Goal: Communication & Community: Answer question/provide support

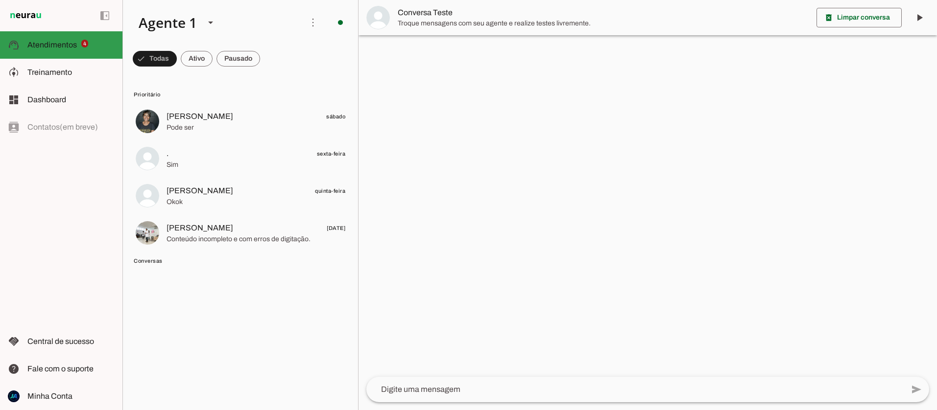
click at [45, 46] on span "Atendimentos" at bounding box center [51, 45] width 49 height 8
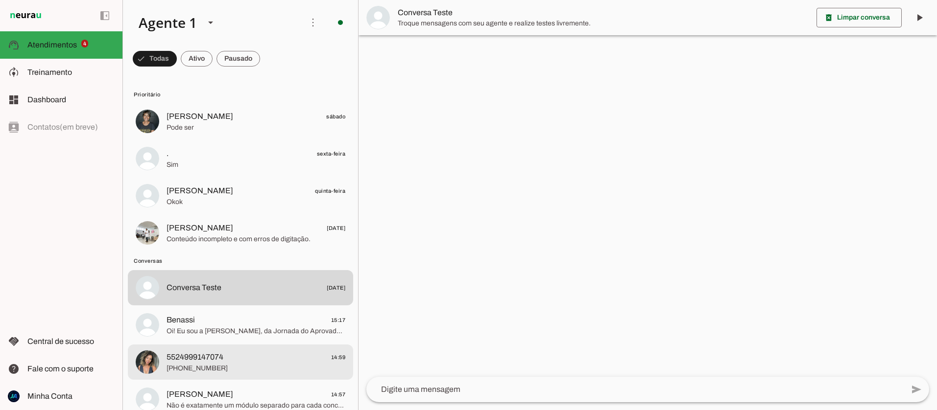
scroll to position [141, 0]
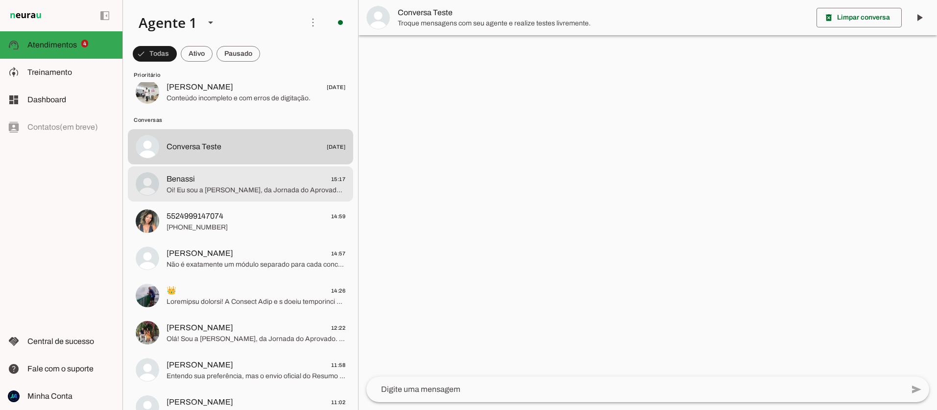
click at [177, 186] on span "Oi! Eu sou a Ana Clara, da Jornada do Aprovado. Que legal saber do seu amigo! S…" at bounding box center [256, 191] width 179 height 10
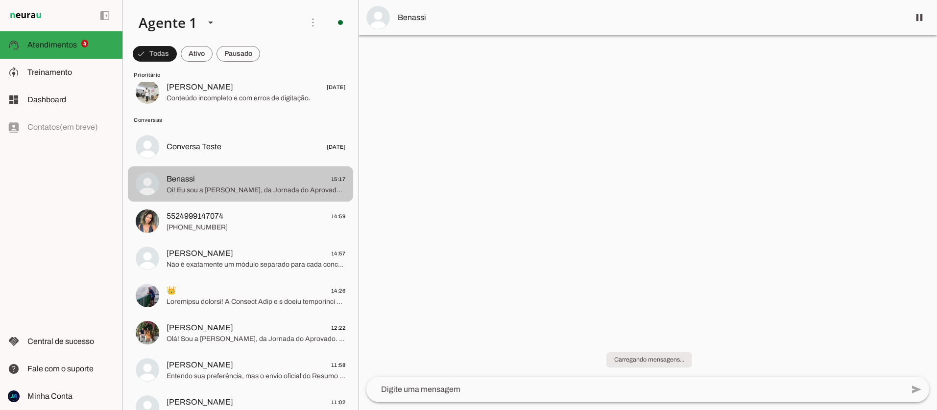
click at [259, 192] on span "Oi! Eu sou a Ana Clara, da Jornada do Aprovado. Que legal saber do seu amigo! S…" at bounding box center [256, 191] width 179 height 10
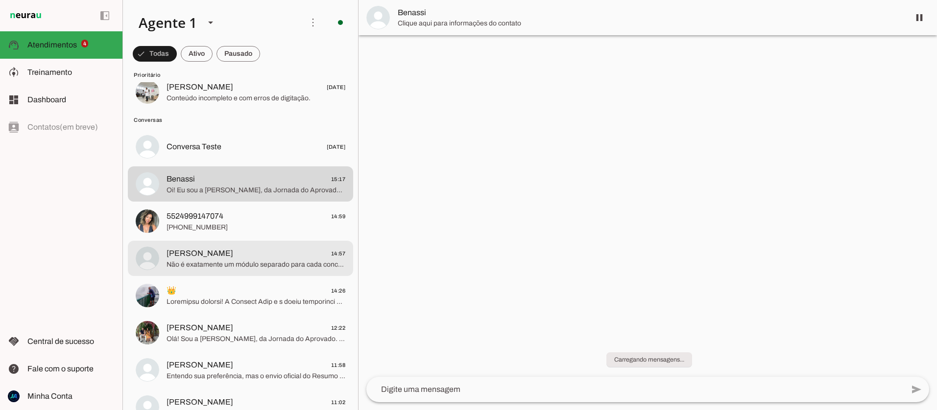
click at [251, 262] on span "Não é exatamente um módulo separado para cada concurso, Iago. O Jornada Flix é …" at bounding box center [256, 265] width 179 height 10
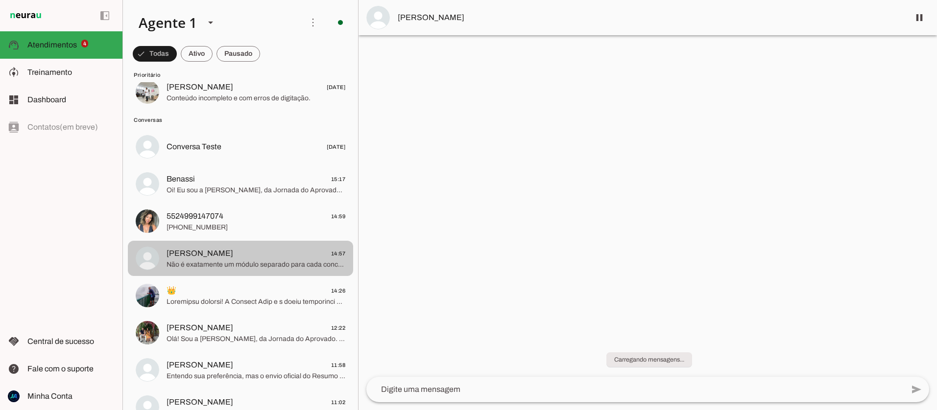
click at [251, 262] on span "Não é exatamente um módulo separado para cada concurso, Iago. O Jornada Flix é …" at bounding box center [256, 265] width 179 height 10
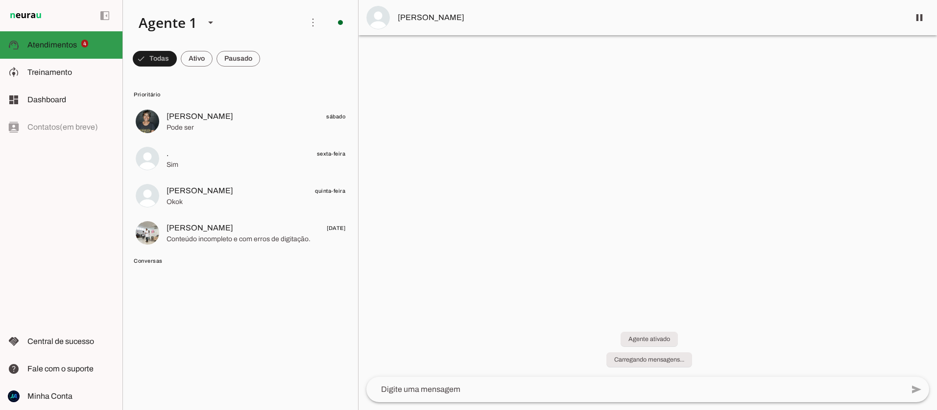
drag, startPoint x: 51, startPoint y: 40, endPoint x: 61, endPoint y: 56, distance: 18.7
click at [51, 41] on span "Atendimentos" at bounding box center [51, 45] width 49 height 8
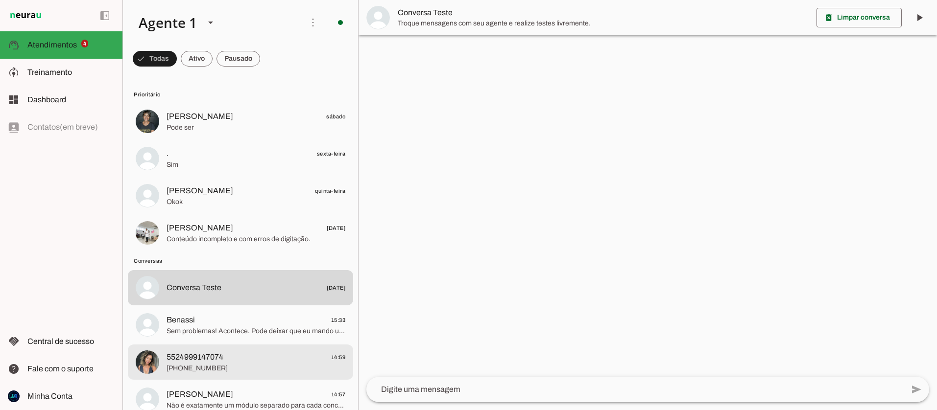
click at [179, 358] on span "5524999147074" at bounding box center [195, 358] width 57 height 12
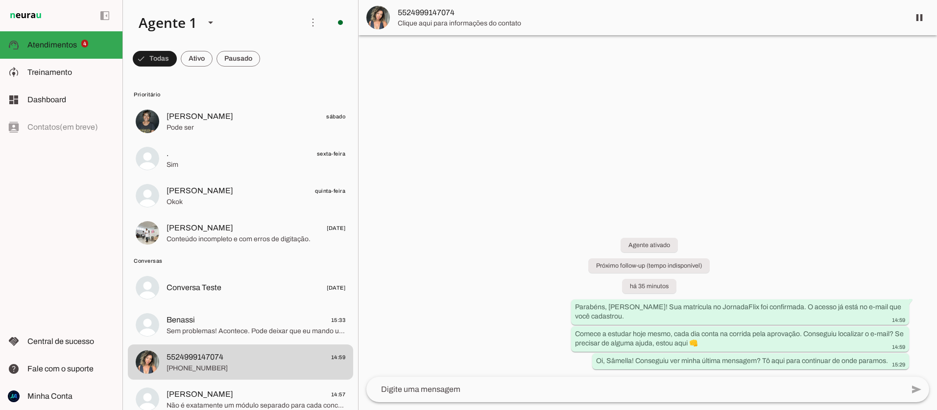
click at [448, 385] on textarea at bounding box center [634, 390] width 537 height 12
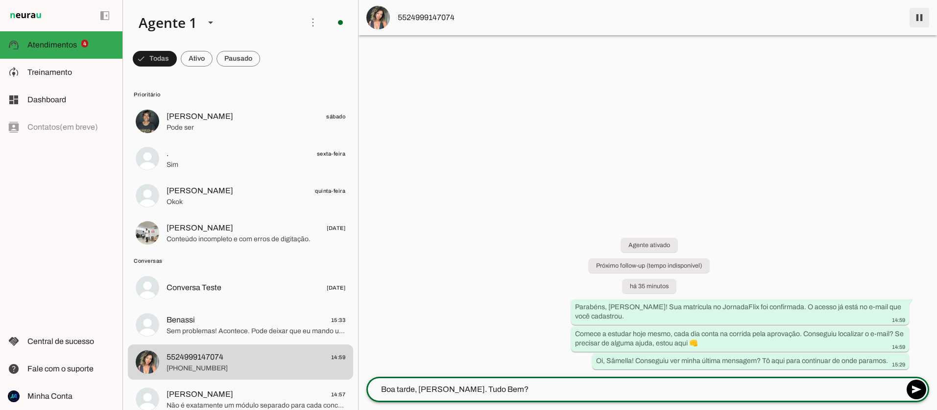
type textarea "Boa tarde, [PERSON_NAME]. Tudo Bem?"
type md-outlined-text-field "Boa tarde, [PERSON_NAME]. Tudo Bem?"
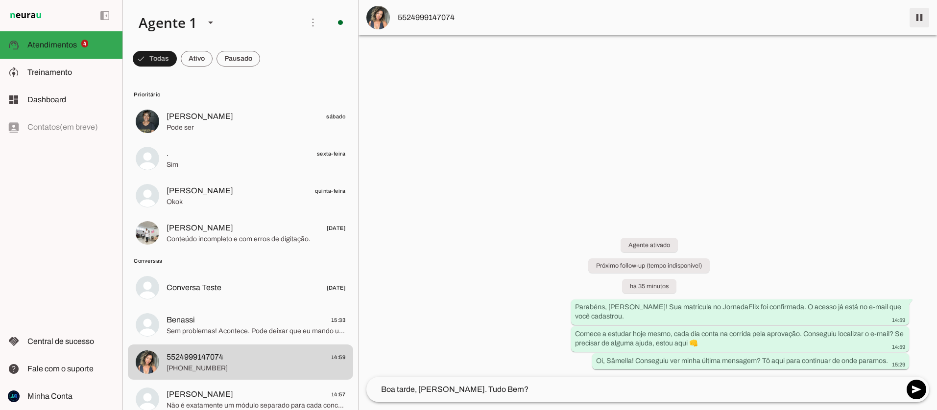
click at [919, 18] on span at bounding box center [920, 18] width 24 height 24
click at [506, 390] on textarea "Boa tarde, [PERSON_NAME]. Tudo Bem?" at bounding box center [634, 390] width 537 height 12
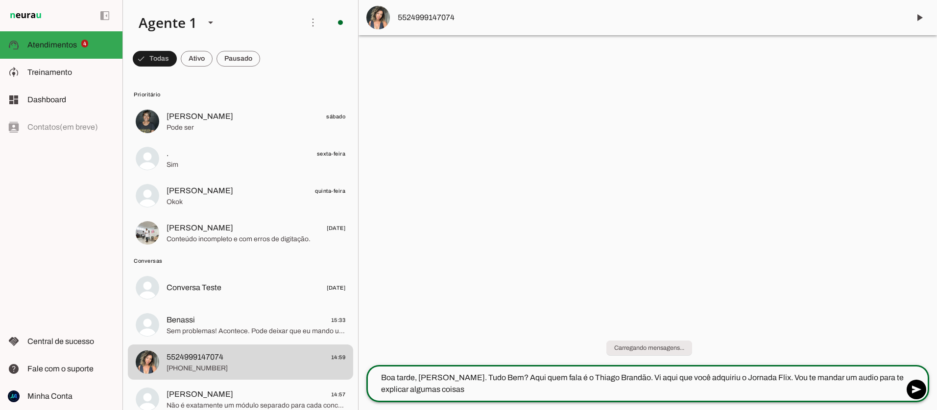
type textarea "Boa tarde, [PERSON_NAME]. Tudo Bem? Aqui quem fala é o Thiago Brandão. Vi aqui …"
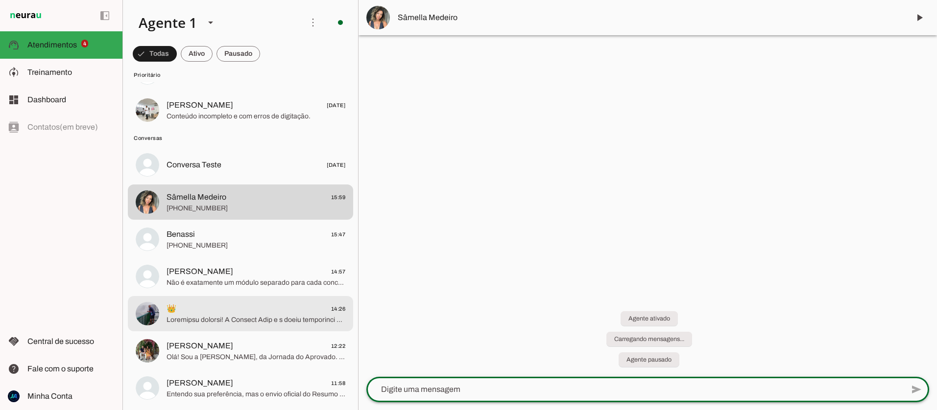
scroll to position [137, 0]
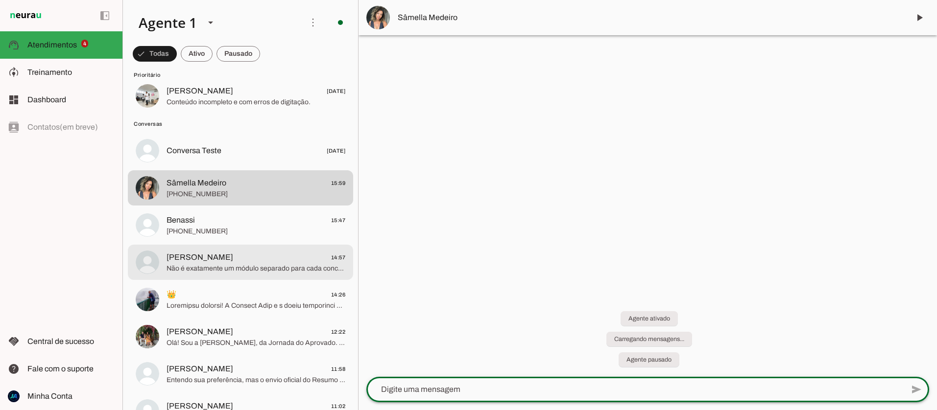
click at [207, 270] on span "Não é exatamente um módulo separado para cada concurso, Iago. O Jornada Flix é …" at bounding box center [256, 269] width 179 height 10
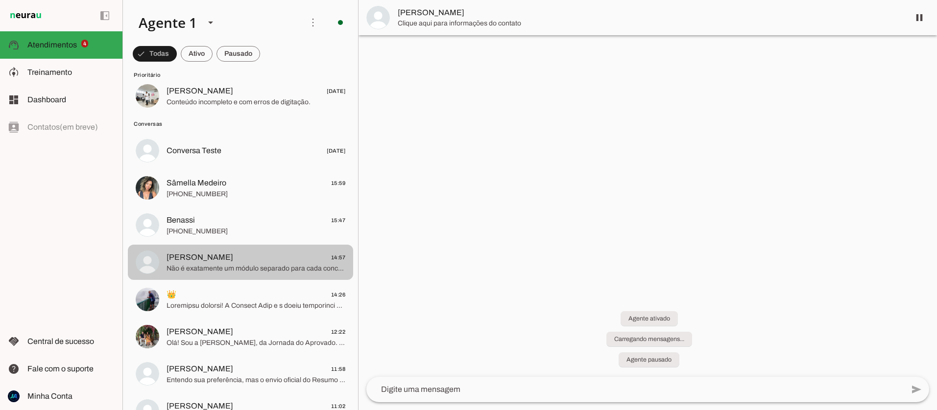
click at [208, 267] on span "Não é exatamente um módulo separado para cada concurso, Iago. O Jornada Flix é …" at bounding box center [256, 269] width 179 height 10
